Goal: Obtain resource: Obtain resource

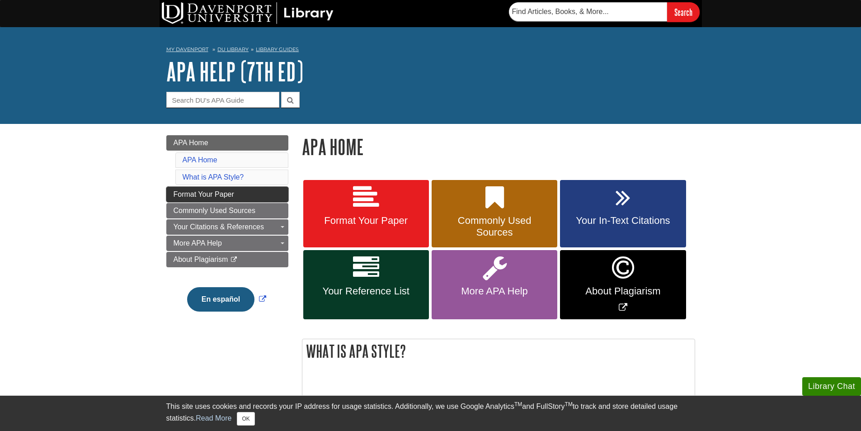
click at [204, 193] on span "Format Your Paper" at bounding box center [204, 194] width 61 height 8
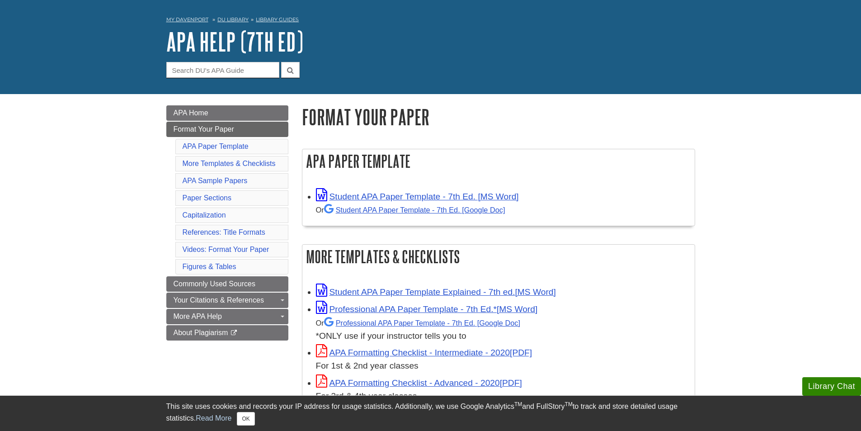
scroll to position [90, 0]
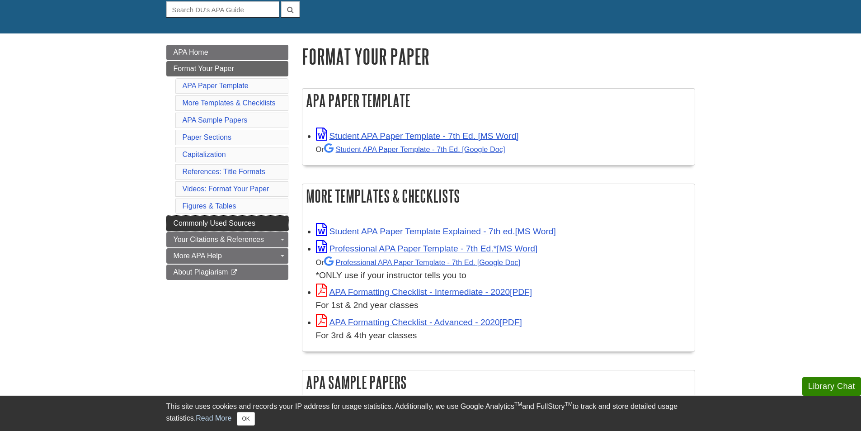
click at [217, 220] on span "Commonly Used Sources" at bounding box center [215, 223] width 82 height 8
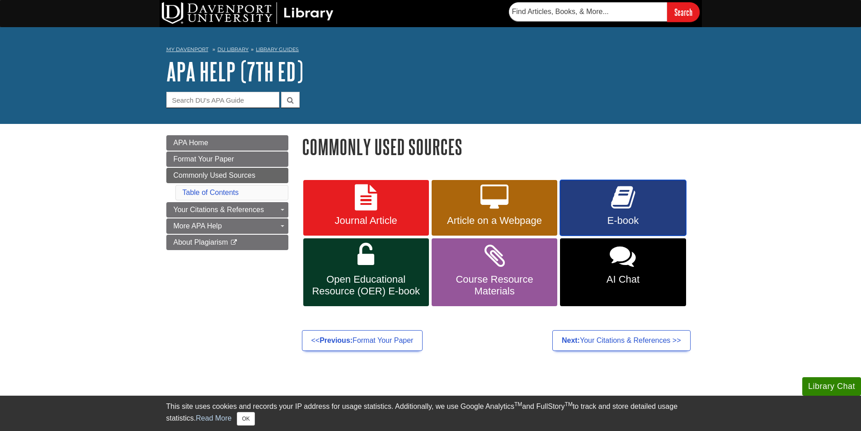
click at [621, 194] on icon at bounding box center [623, 197] width 24 height 26
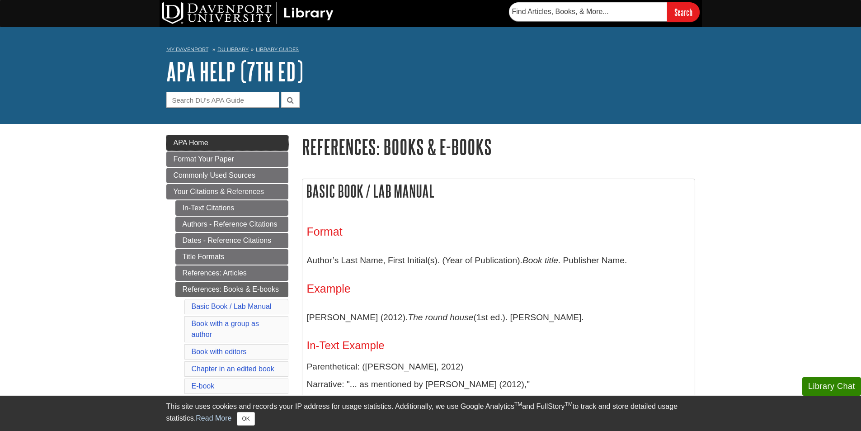
click at [204, 144] on span "APA Home" at bounding box center [191, 143] width 35 height 8
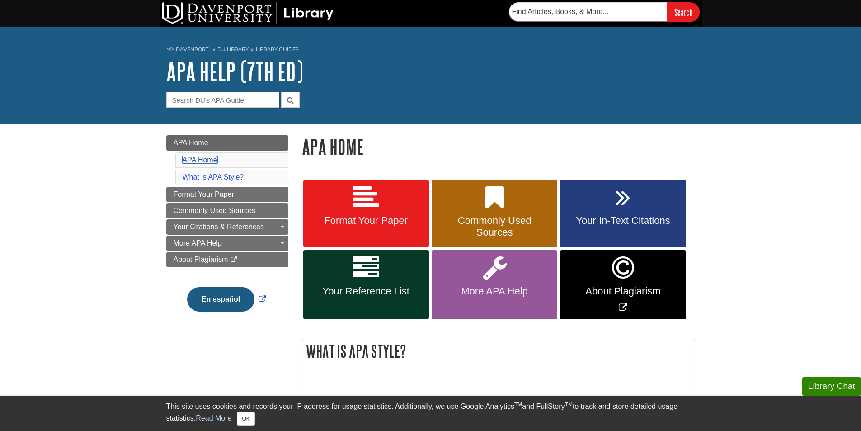
click at [206, 160] on link "APA Home" at bounding box center [200, 160] width 35 height 8
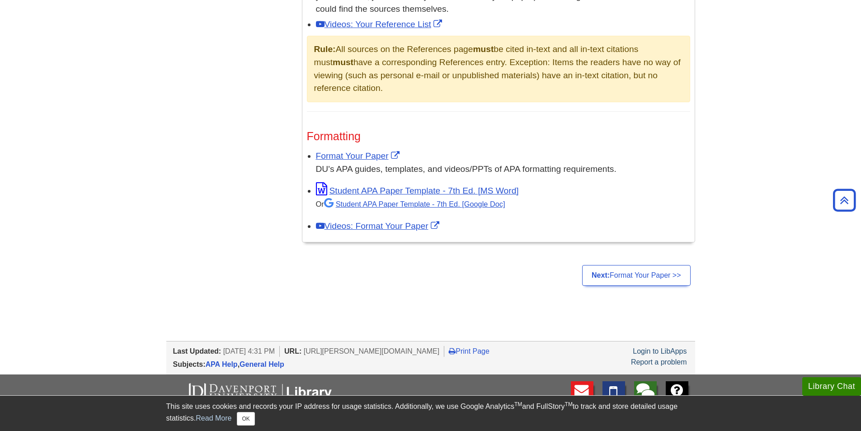
scroll to position [675, 0]
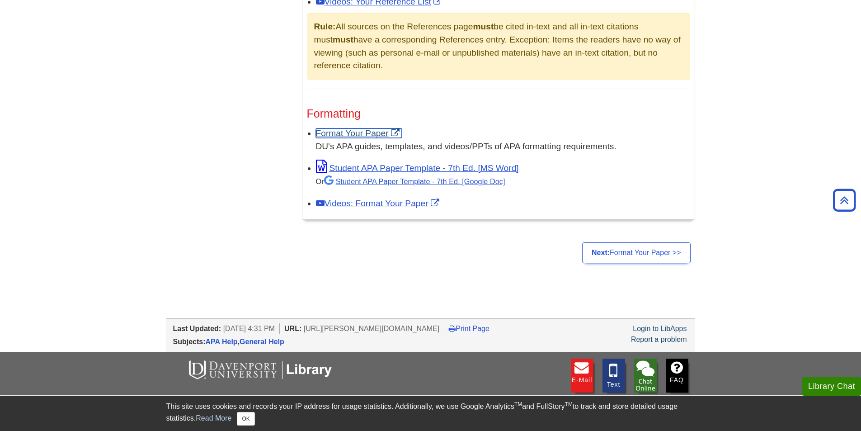
click at [354, 133] on link "Format Your Paper" at bounding box center [359, 132] width 86 height 9
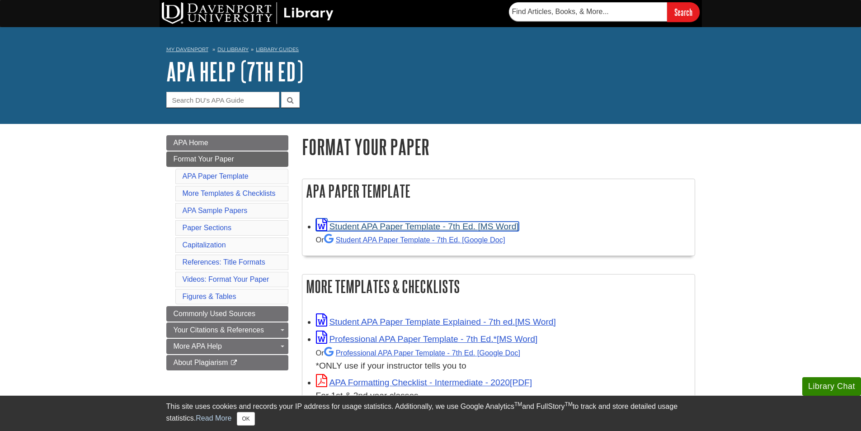
click at [356, 225] on link "Student APA Paper Template - 7th Ed. [MS Word]" at bounding box center [417, 226] width 203 height 9
click at [255, 99] on input "Guide Search Terms" at bounding box center [222, 100] width 113 height 16
drag, startPoint x: 255, startPoint y: 99, endPoint x: 520, endPoint y: 85, distance: 266.2
click at [520, 85] on h1 "APA Help (7th Ed)" at bounding box center [430, 71] width 529 height 27
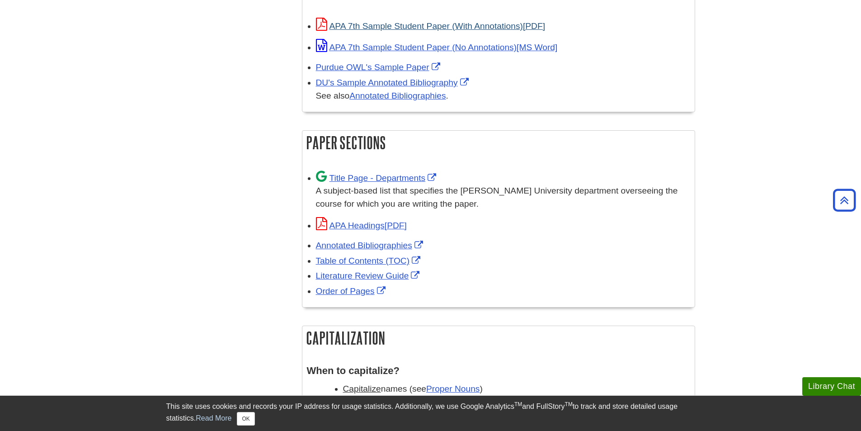
scroll to position [497, 0]
